Goal: Understand site structure: Understand site structure

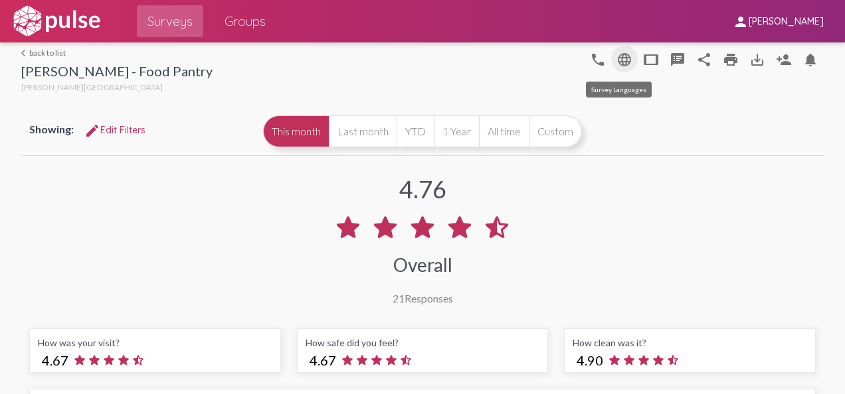
click at [616, 54] on mat-icon "language" at bounding box center [624, 60] width 16 height 16
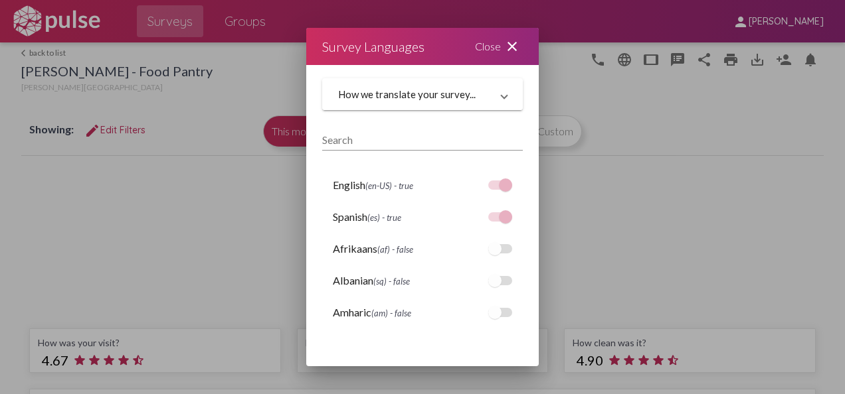
click at [501, 97] on span at bounding box center [503, 94] width 5 height 12
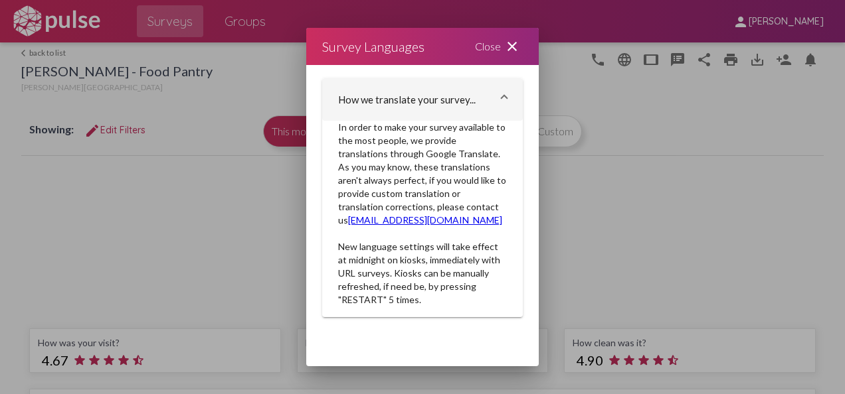
click at [497, 44] on div "Close close" at bounding box center [499, 46] width 80 height 37
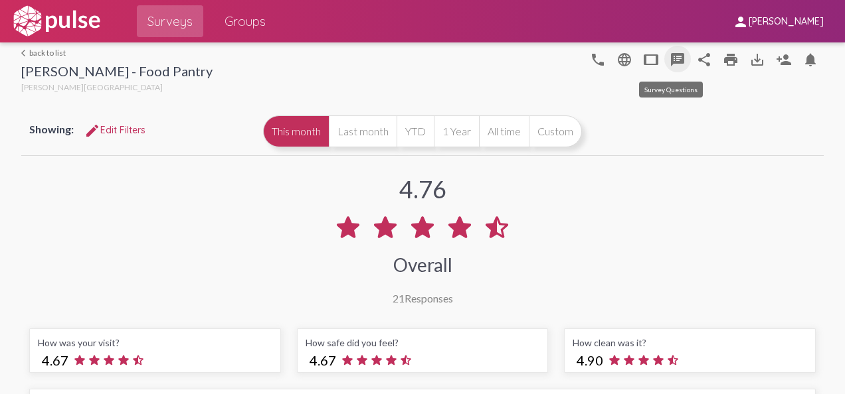
click at [671, 64] on mat-icon "speaker_notes" at bounding box center [677, 60] width 16 height 16
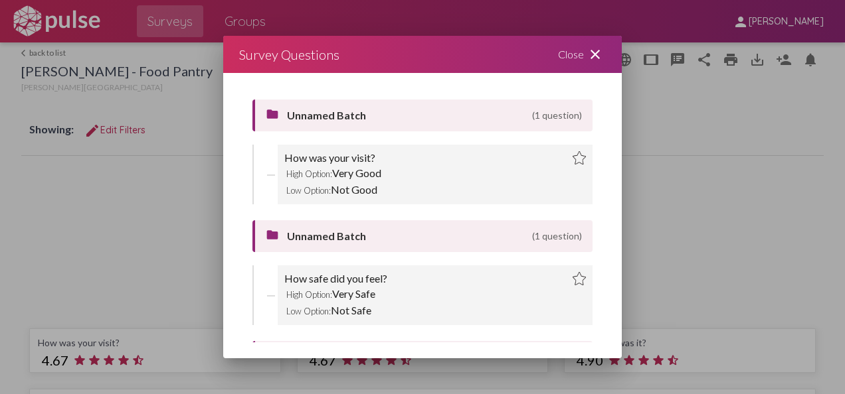
click at [578, 53] on div "Close close" at bounding box center [582, 54] width 80 height 37
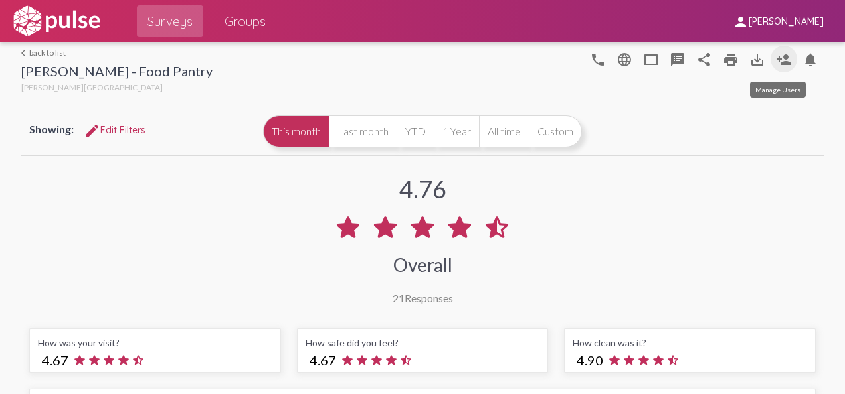
click at [776, 61] on mat-icon "person_add" at bounding box center [784, 60] width 16 height 16
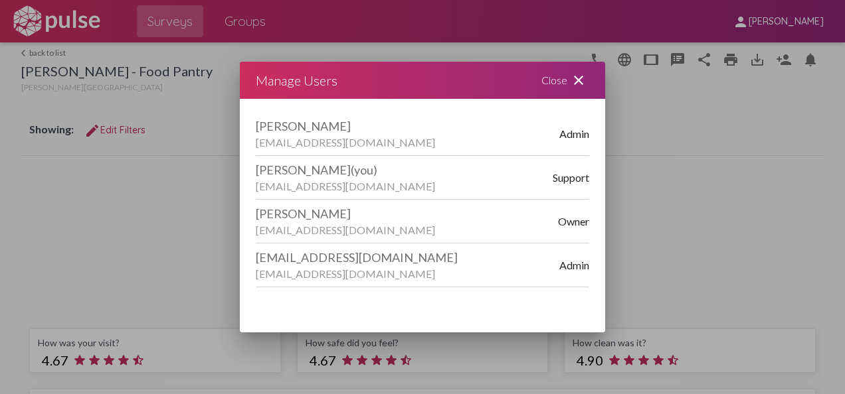
click at [560, 77] on div "Close close" at bounding box center [565, 80] width 80 height 37
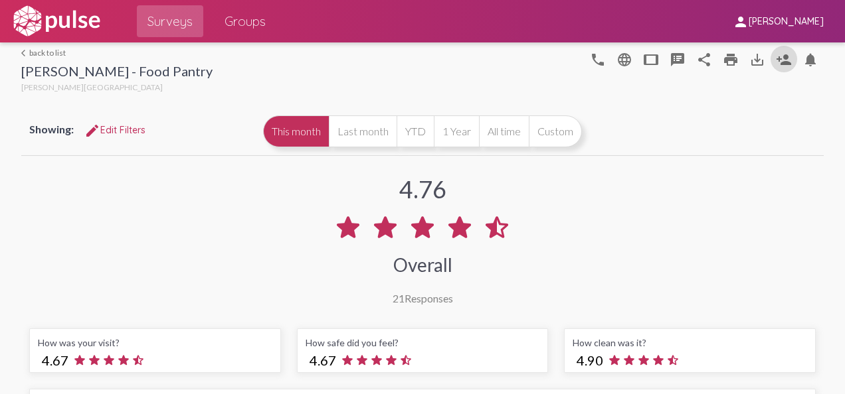
click at [791, 18] on span "[PERSON_NAME]" at bounding box center [785, 22] width 75 height 12
click at [791, 18] on div at bounding box center [422, 197] width 845 height 394
click at [795, 15] on span "person [PERSON_NAME]" at bounding box center [778, 21] width 91 height 25
drag, startPoint x: 631, startPoint y: 138, endPoint x: 672, endPoint y: 74, distance: 75.9
click at [633, 128] on div at bounding box center [422, 197] width 845 height 394
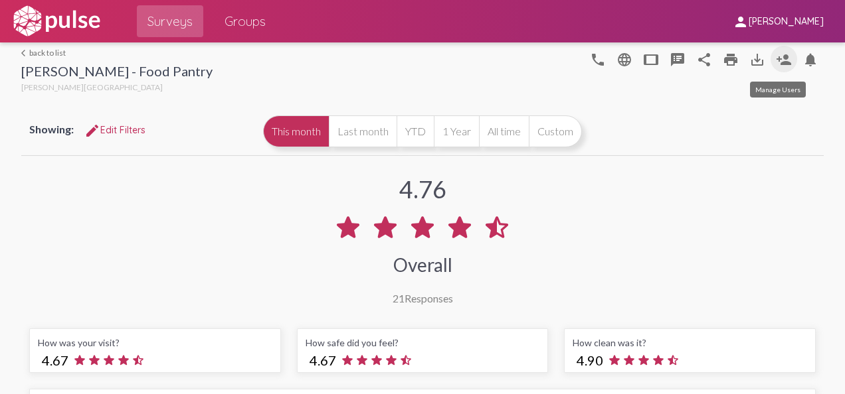
click at [778, 61] on mat-icon "person_add" at bounding box center [784, 60] width 16 height 16
